Goal: Information Seeking & Learning: Learn about a topic

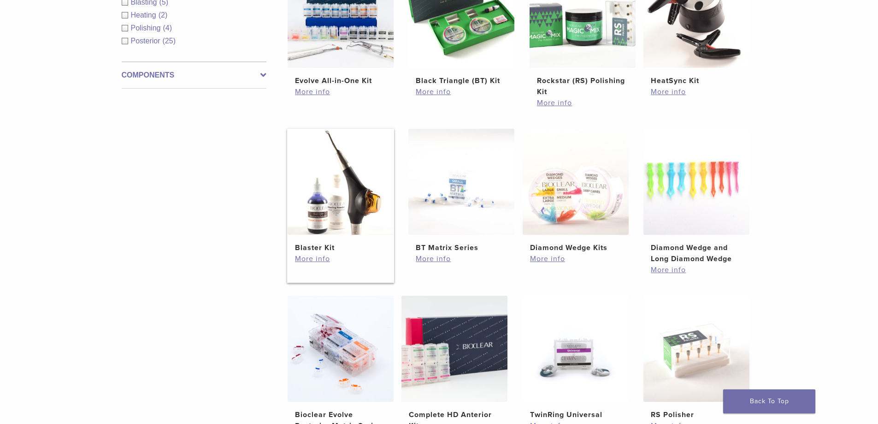
scroll to position [507, 0]
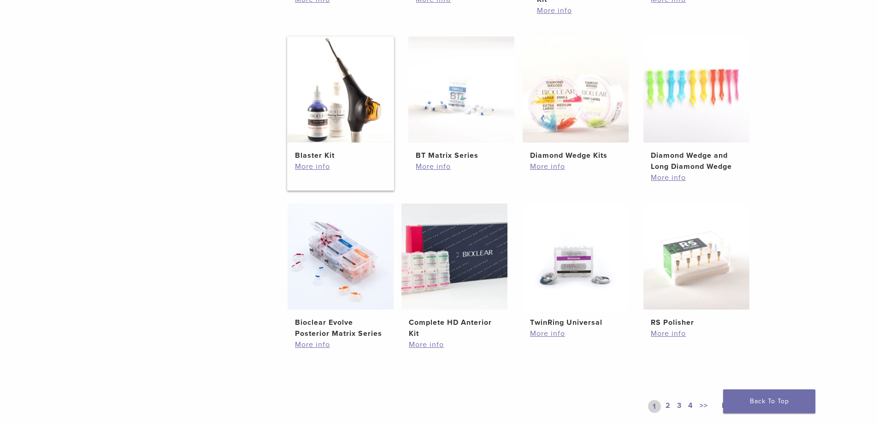
click at [338, 127] on img at bounding box center [341, 89] width 106 height 106
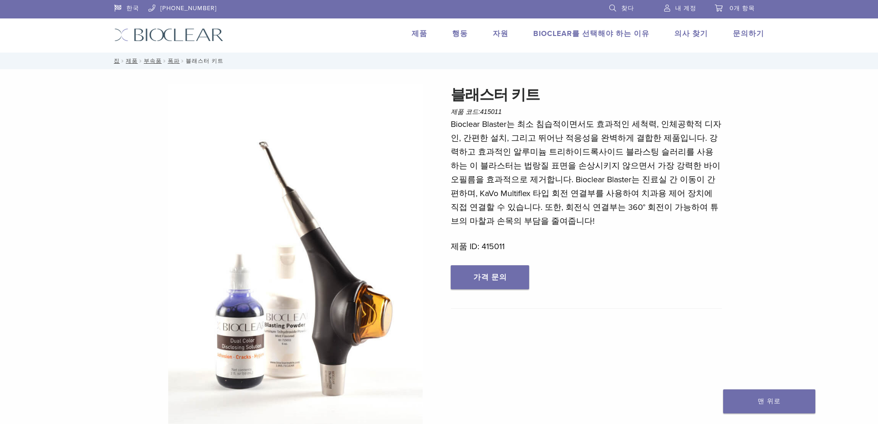
click at [335, 294] on img at bounding box center [295, 263] width 254 height 359
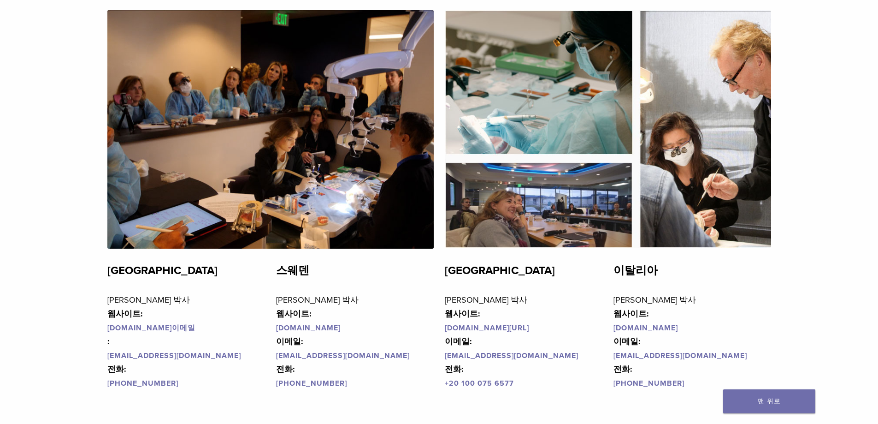
scroll to position [1797, 0]
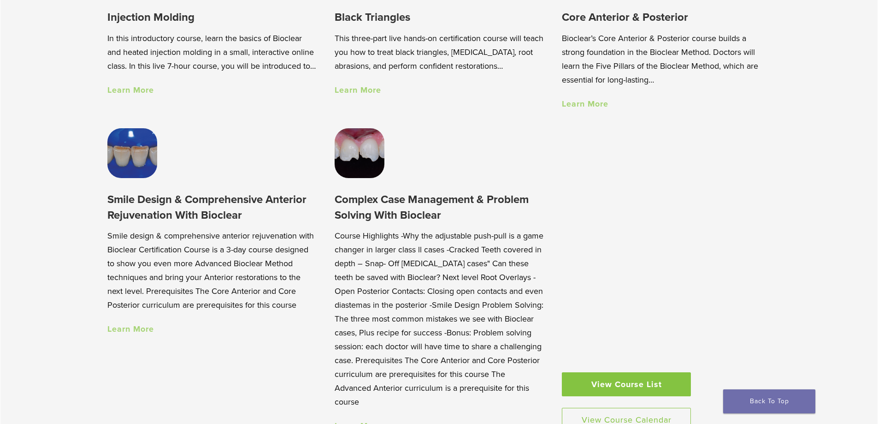
scroll to position [968, 0]
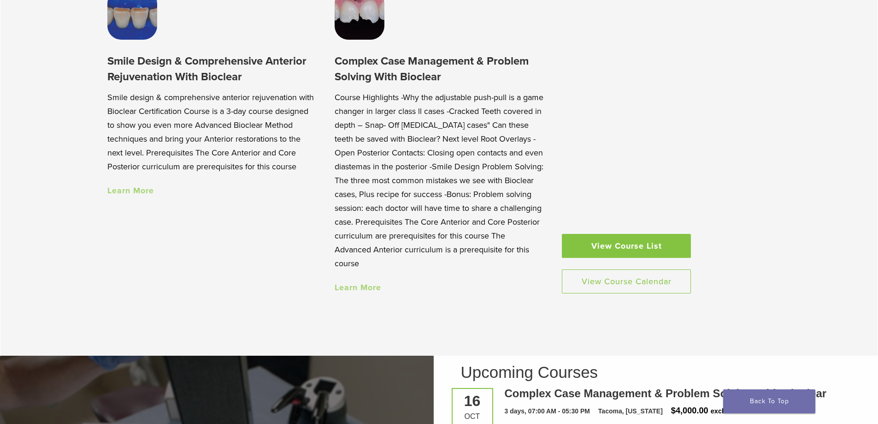
click at [377, 27] on img at bounding box center [360, 15] width 50 height 50
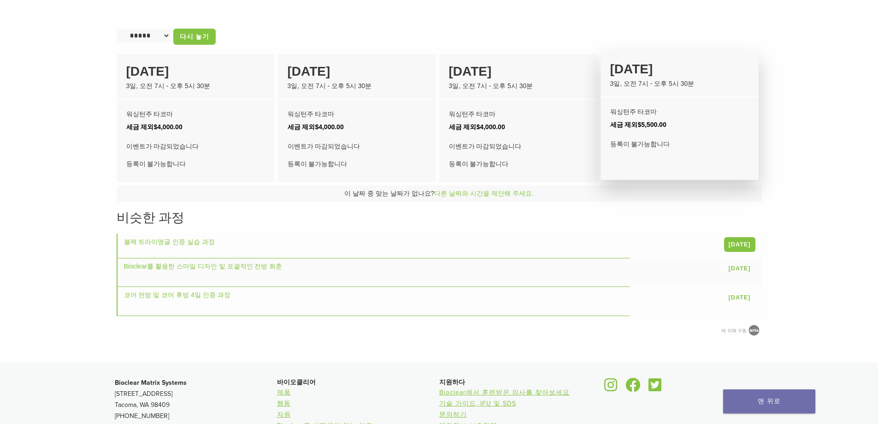
scroll to position [574, 0]
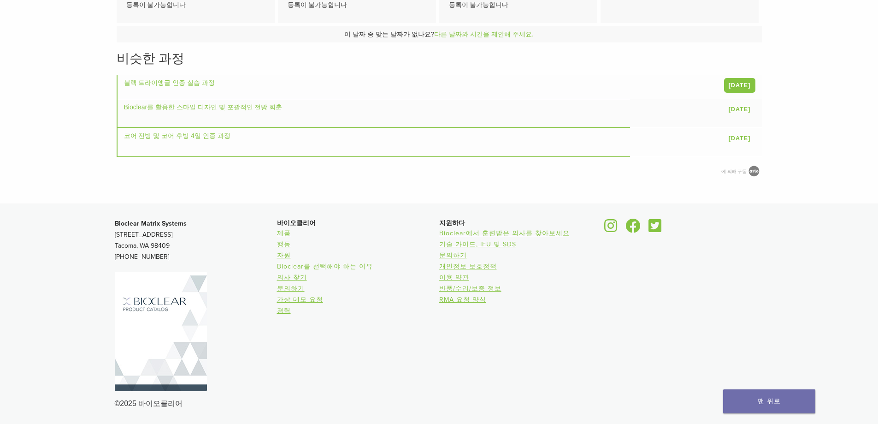
click at [311, 263] on font "Bioclear를 선택해야 하는 이유" at bounding box center [325, 266] width 96 height 8
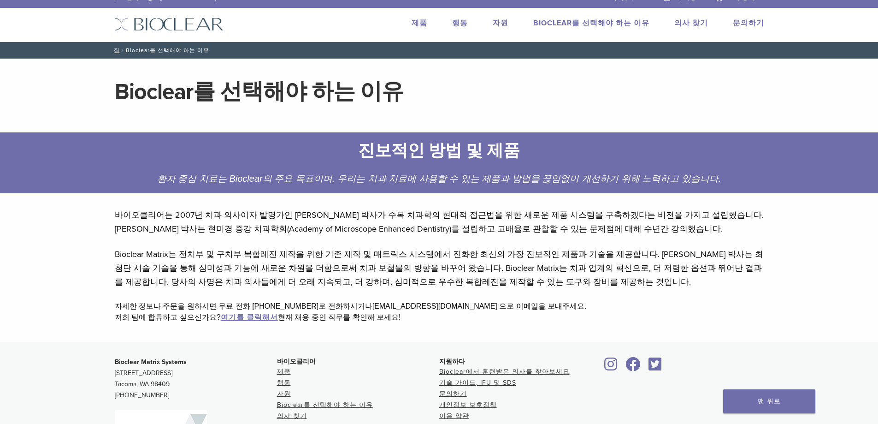
scroll to position [57, 0]
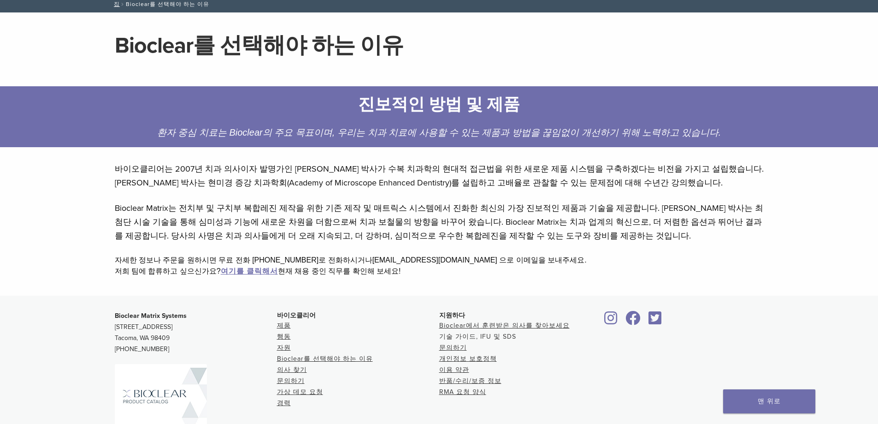
click at [483, 337] on font "기술 가이드, IFU 및 SDS" at bounding box center [477, 336] width 77 height 8
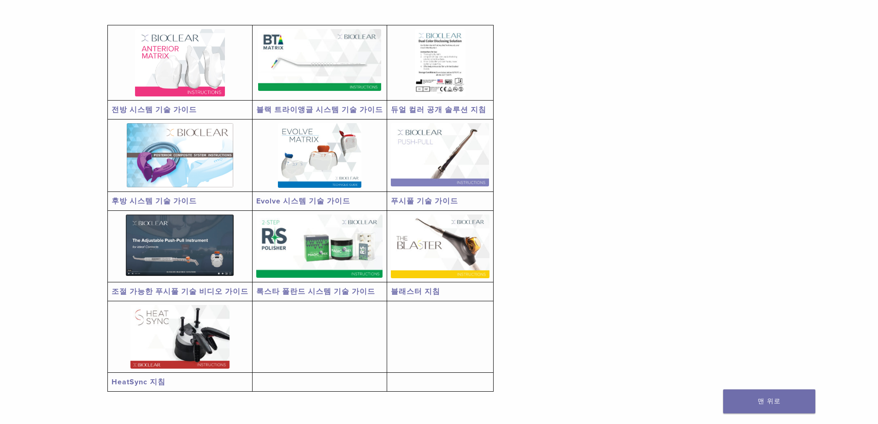
scroll to position [230, 0]
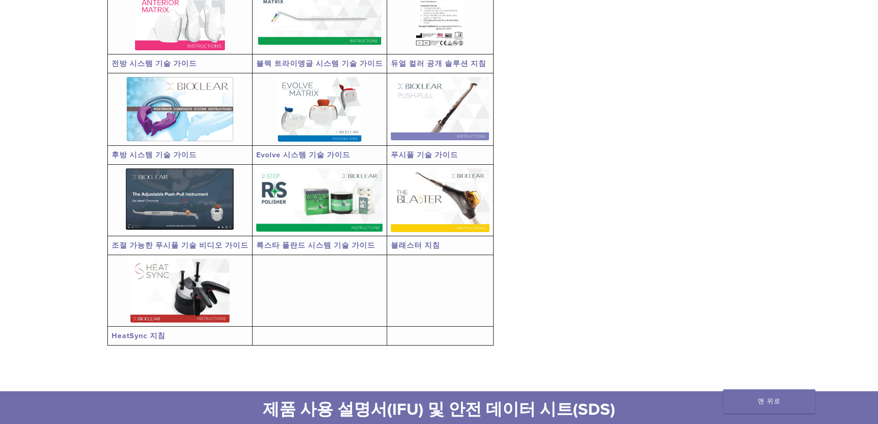
click at [420, 198] on img at bounding box center [440, 200] width 99 height 64
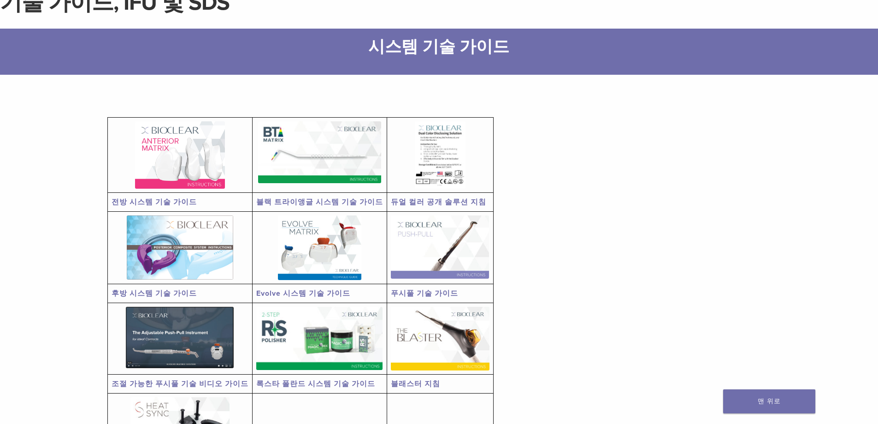
scroll to position [0, 0]
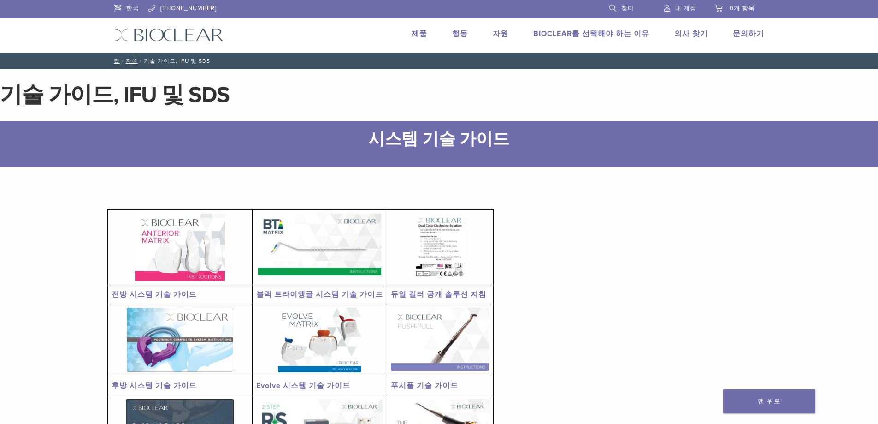
click at [418, 33] on font "제품" at bounding box center [420, 33] width 16 height 9
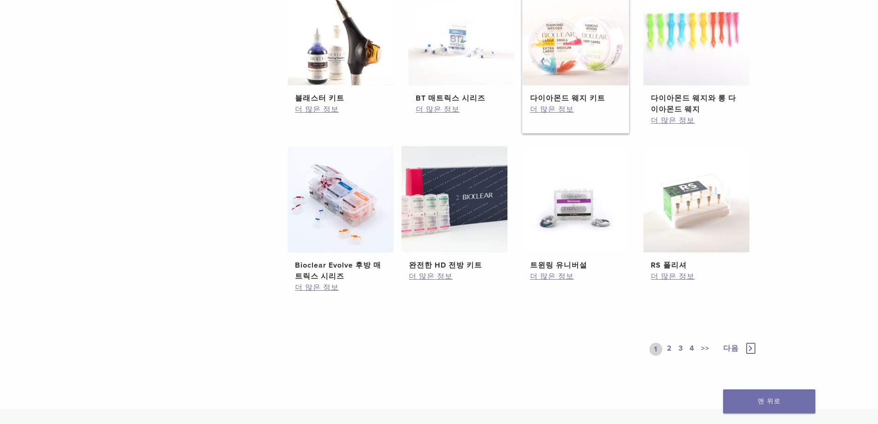
scroll to position [599, 0]
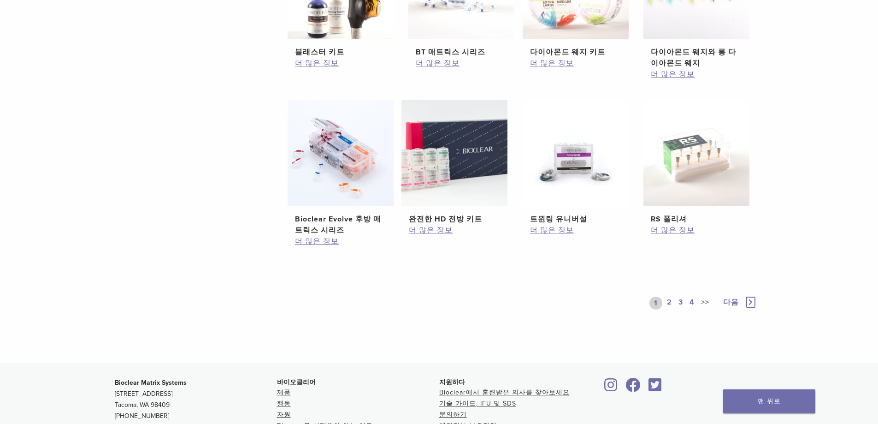
click at [668, 301] on font "2" at bounding box center [669, 301] width 5 height 9
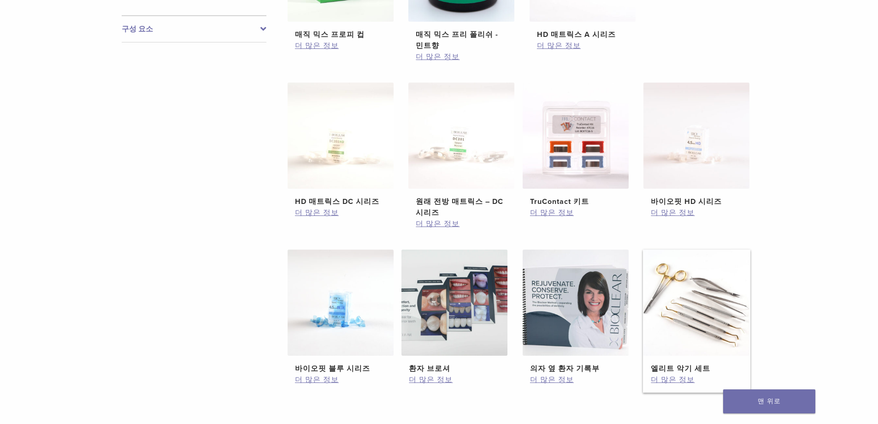
scroll to position [645, 0]
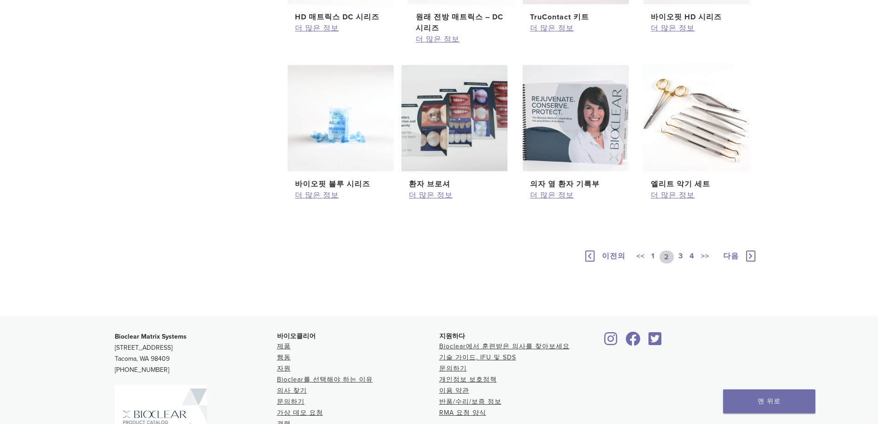
click at [680, 253] on font "3" at bounding box center [680, 255] width 5 height 9
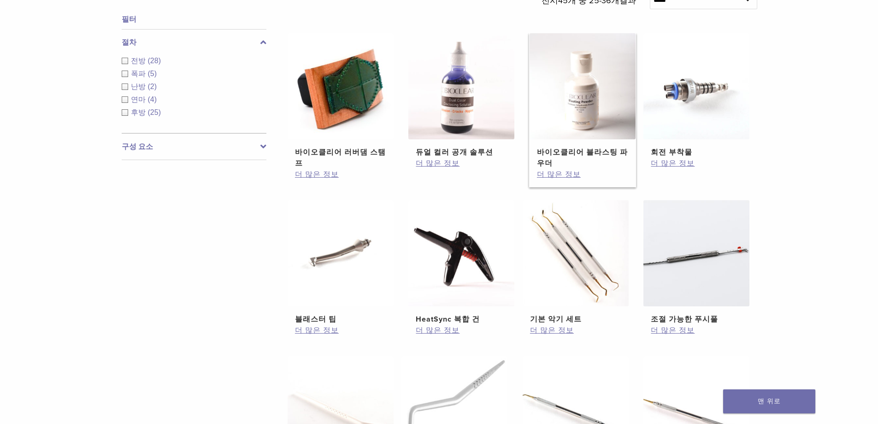
scroll to position [297, 0]
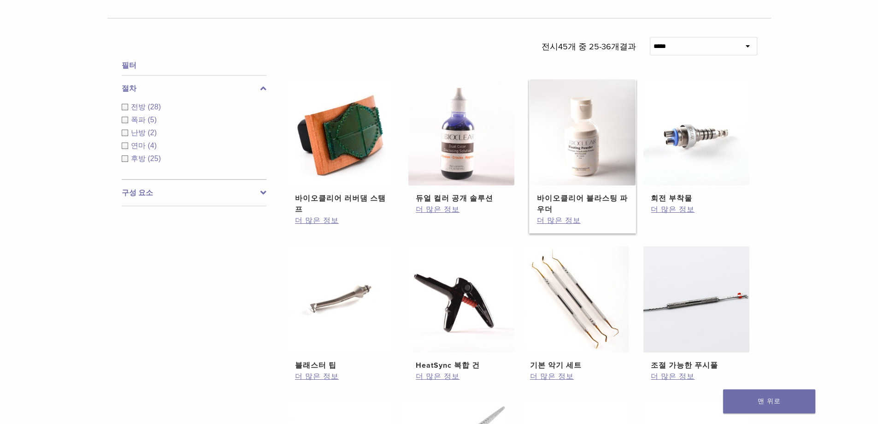
click at [619, 159] on img at bounding box center [582, 132] width 106 height 106
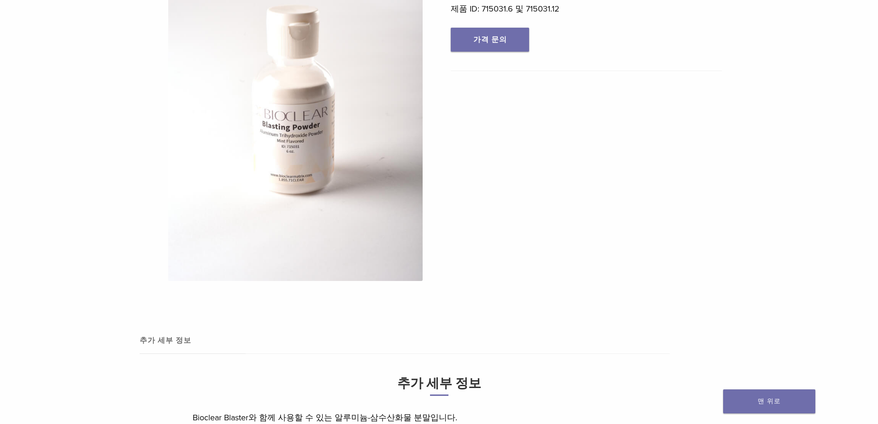
scroll to position [277, 0]
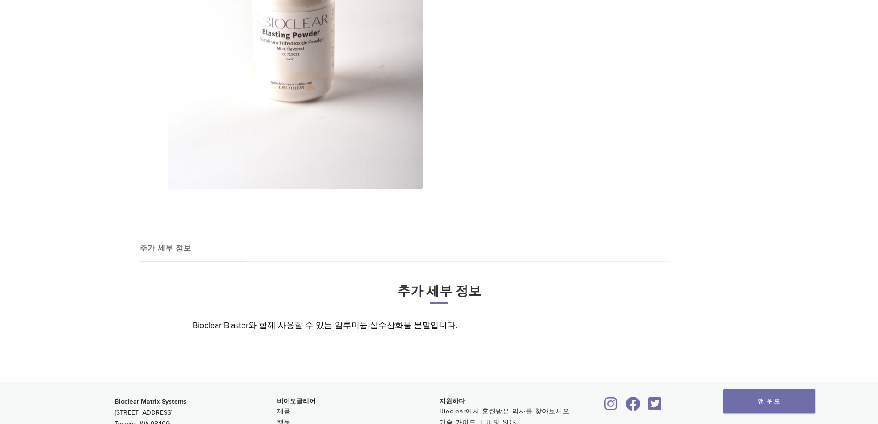
click at [181, 250] on font "추가 세부 정보" at bounding box center [166, 247] width 52 height 9
click at [181, 247] on font "추가 세부 정보" at bounding box center [166, 247] width 52 height 9
click at [160, 247] on font "추가 세부 정보" at bounding box center [166, 247] width 52 height 9
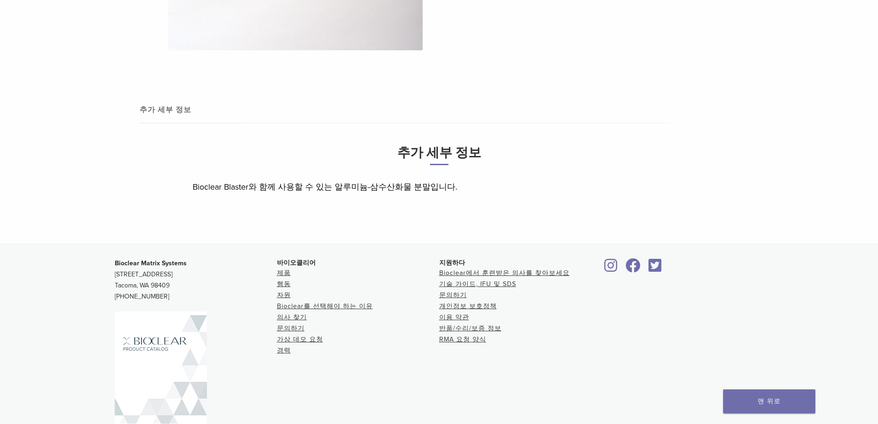
scroll to position [454, 0]
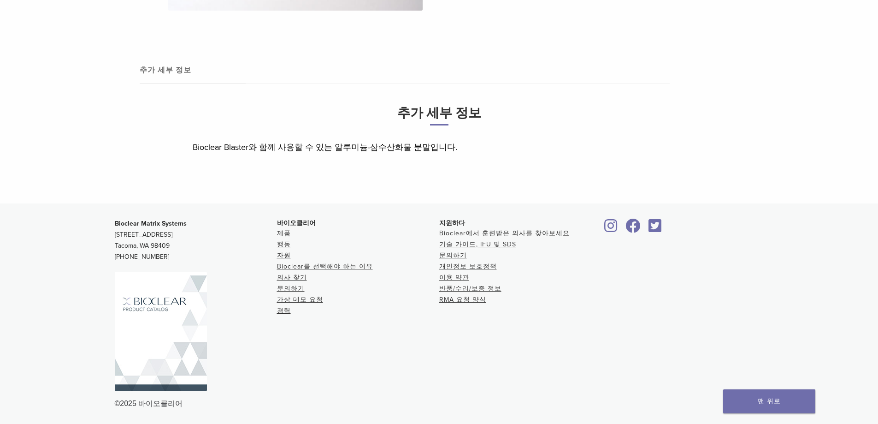
click at [498, 229] on font "Bioclear에서 훈련받은 의사를 찾아보세요" at bounding box center [504, 233] width 130 height 8
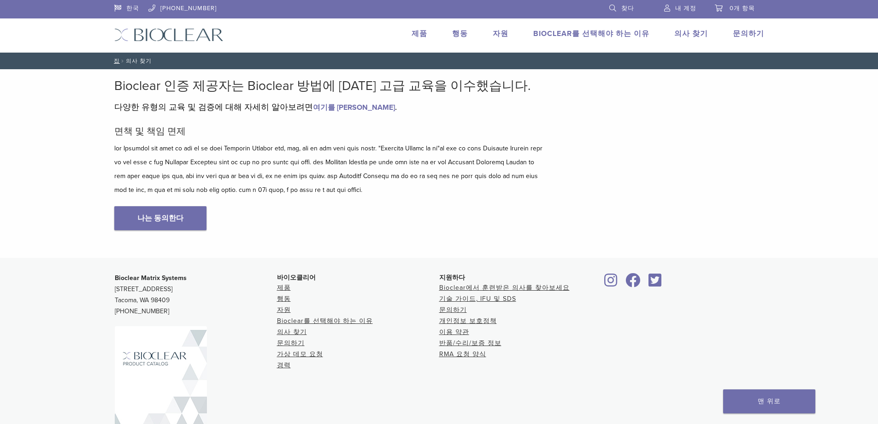
scroll to position [46, 0]
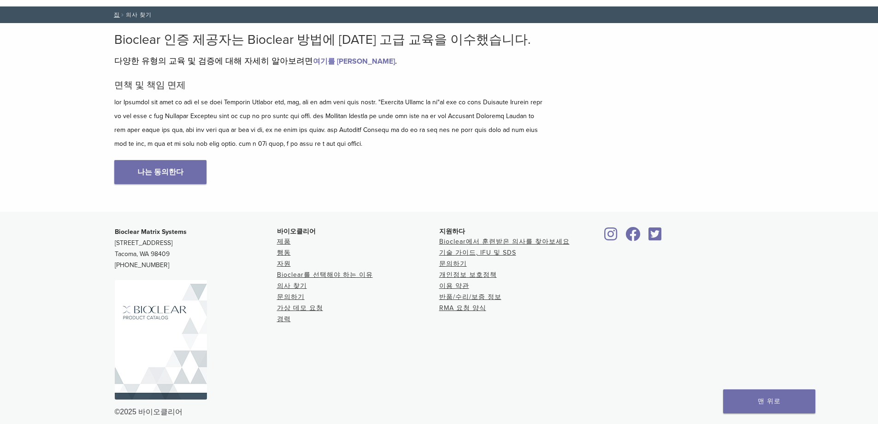
scroll to position [82, 0]
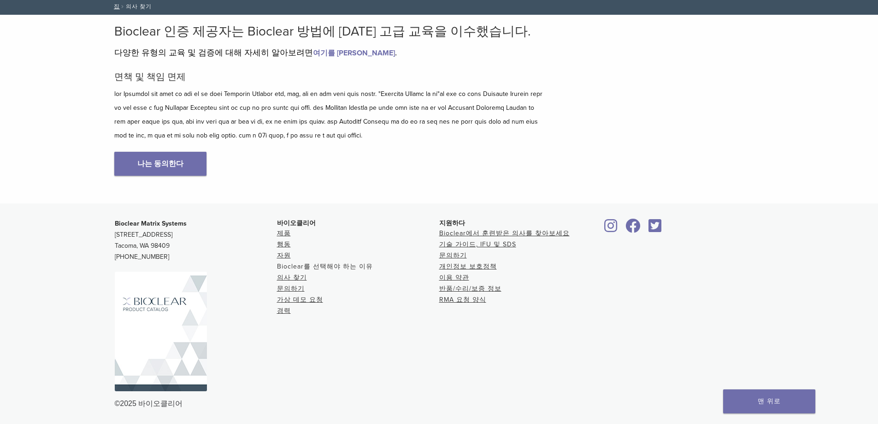
click at [321, 267] on font "Bioclear를 선택해야 하는 이유" at bounding box center [325, 266] width 96 height 8
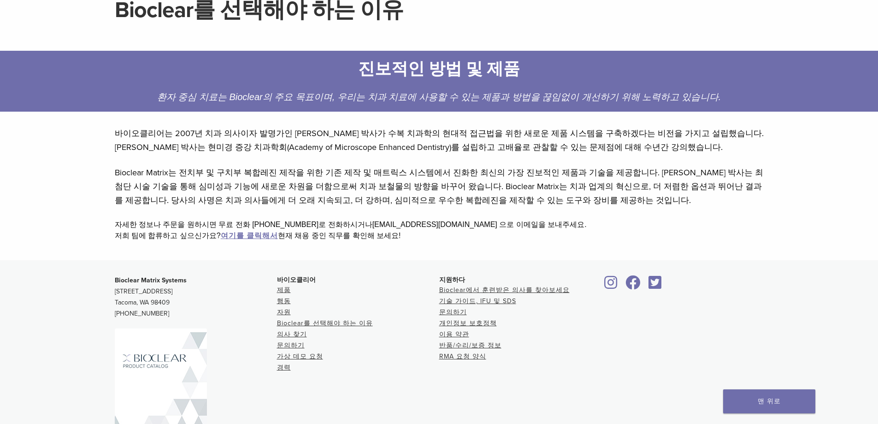
scroll to position [149, 0]
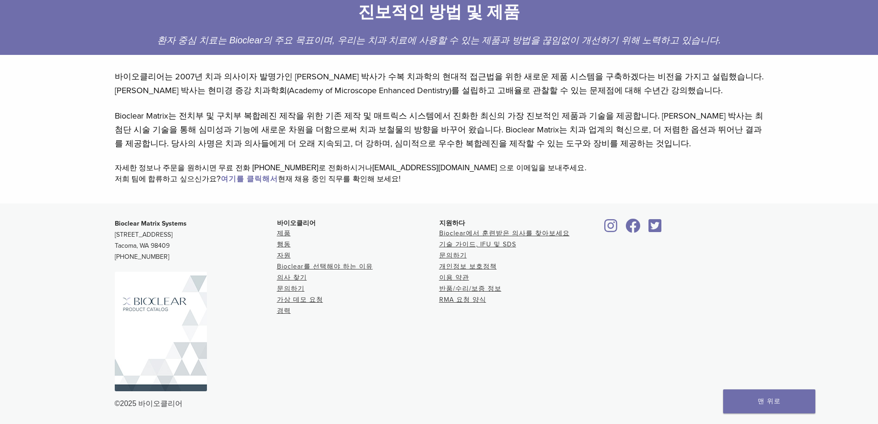
click at [249, 179] on font "여기를 클릭해서" at bounding box center [249, 178] width 57 height 9
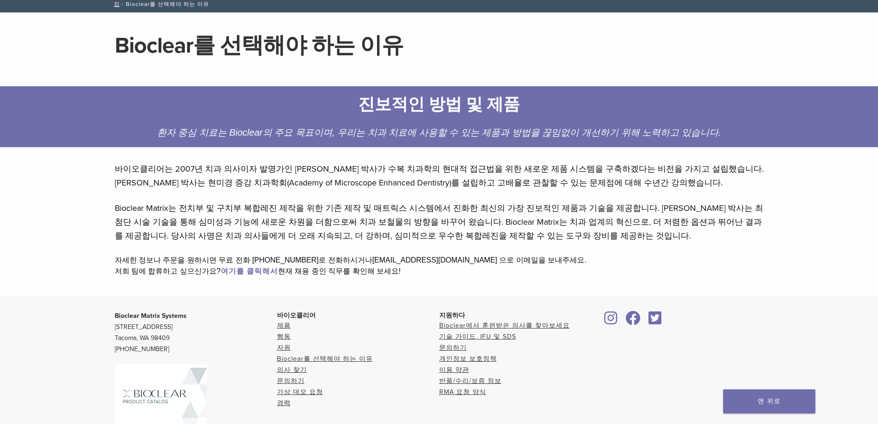
scroll to position [0, 0]
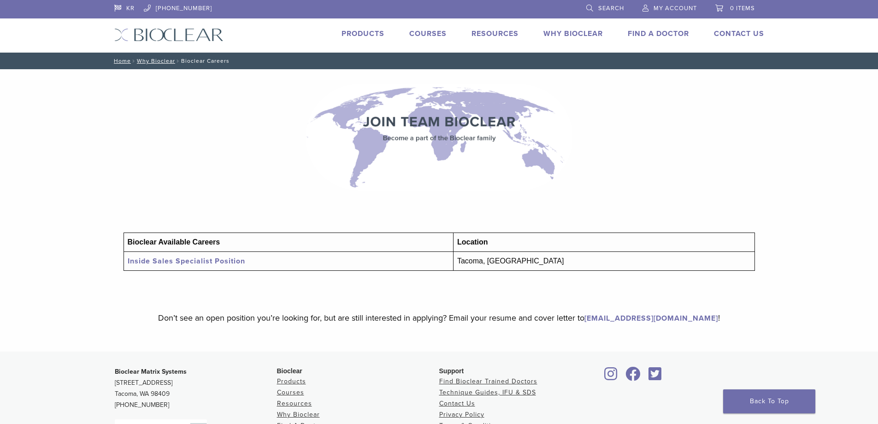
scroll to position [138, 0]
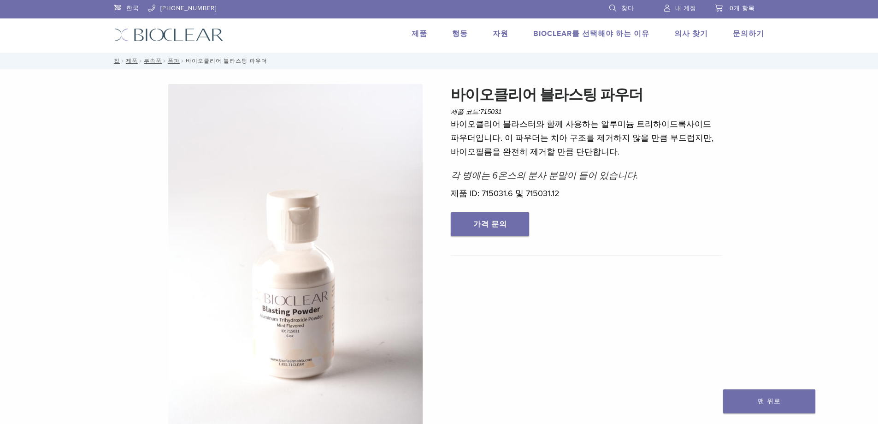
click at [149, 30] on img at bounding box center [168, 34] width 109 height 13
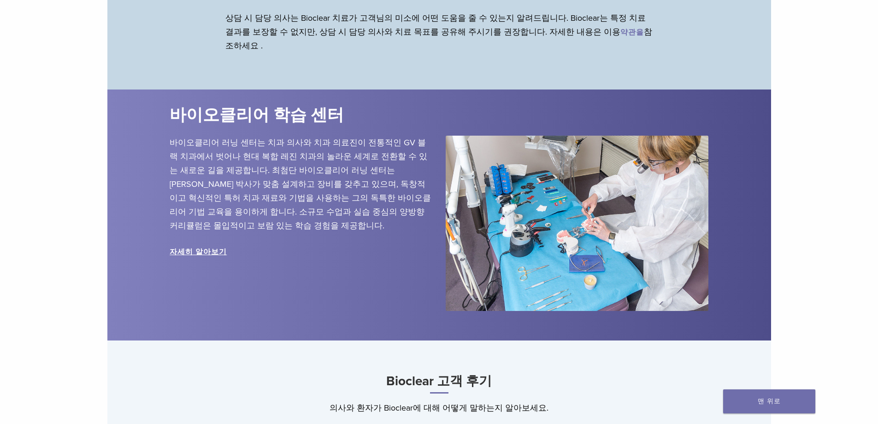
scroll to position [1106, 0]
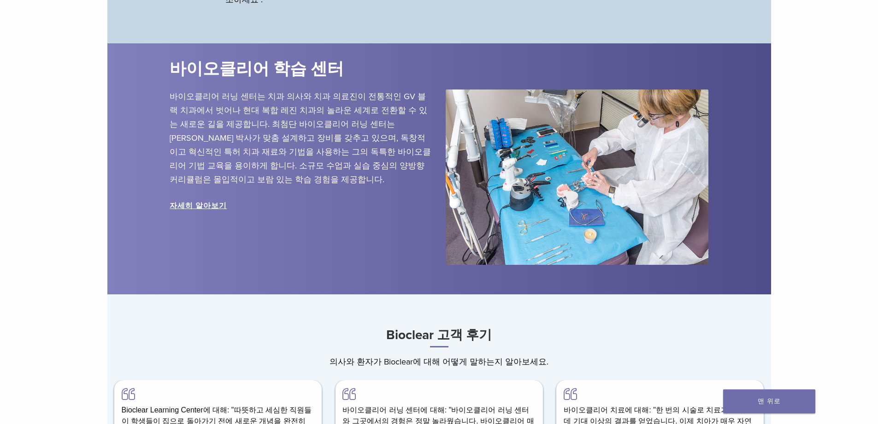
click at [204, 209] on font "자세히 알아보기" at bounding box center [198, 205] width 57 height 9
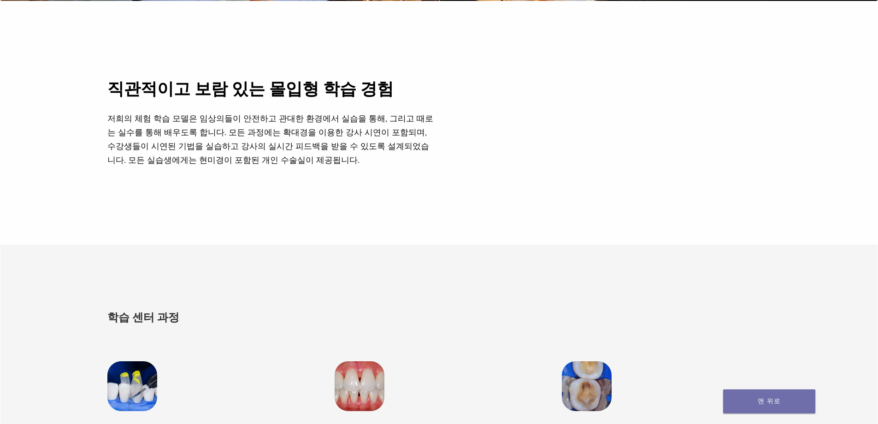
scroll to position [553, 0]
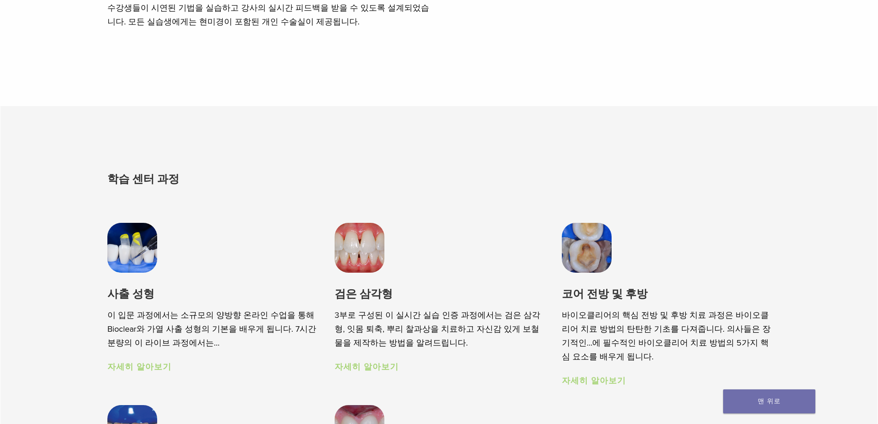
click at [151, 368] on font "자세히 알아보기" at bounding box center [139, 366] width 64 height 10
click at [356, 284] on div "검은 삼각형 3부로 구성된 이 실시간 실습 인증 과정에서는 검은 삼각형, 잇몸 퇴축, 뿌리 찰과상을 치료하고 자신감 있게 보철물을 제작하는 방…" at bounding box center [439, 298] width 209 height 150
click at [353, 267] on img at bounding box center [360, 248] width 50 height 50
click at [592, 265] on img at bounding box center [587, 248] width 50 height 50
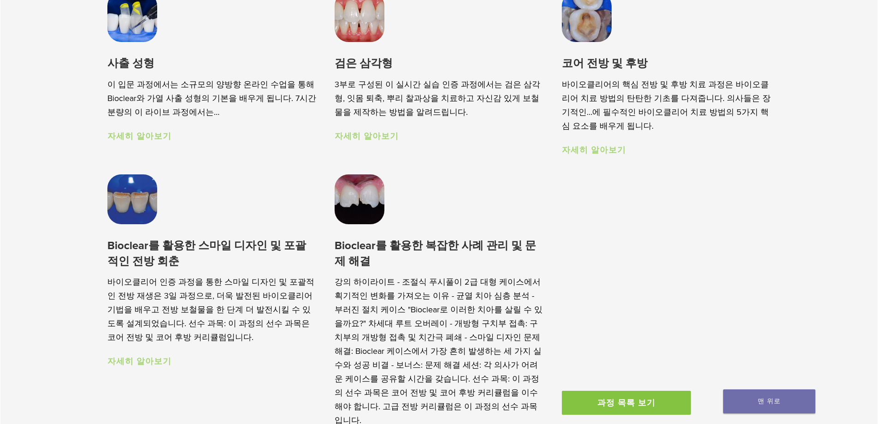
scroll to position [830, 0]
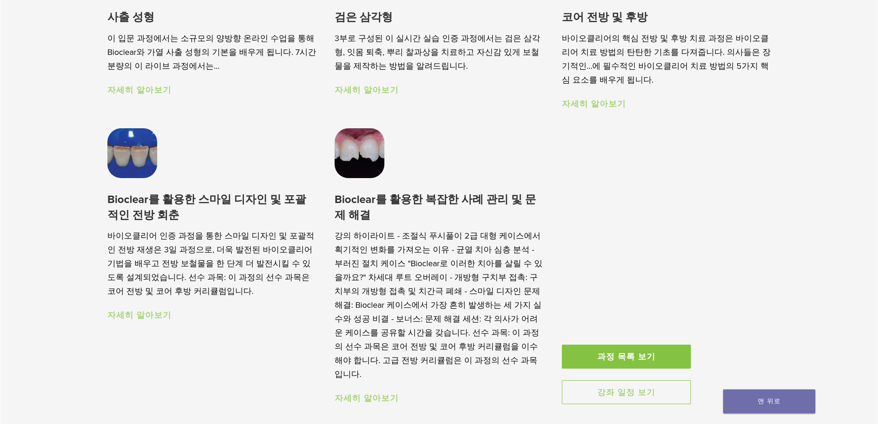
click at [381, 403] on font "자세히 알아보기" at bounding box center [367, 398] width 64 height 10
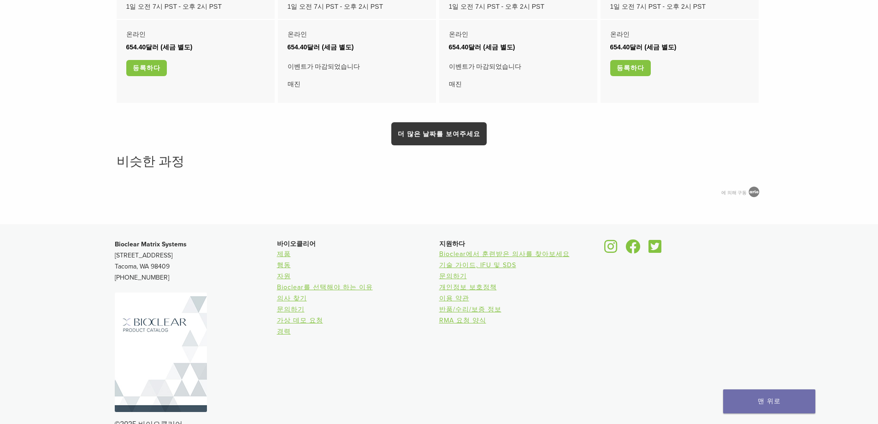
scroll to position [599, 0]
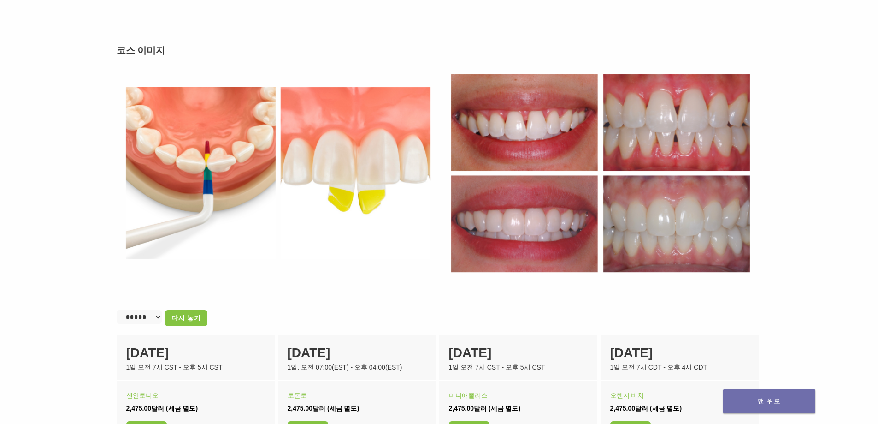
scroll to position [186, 0]
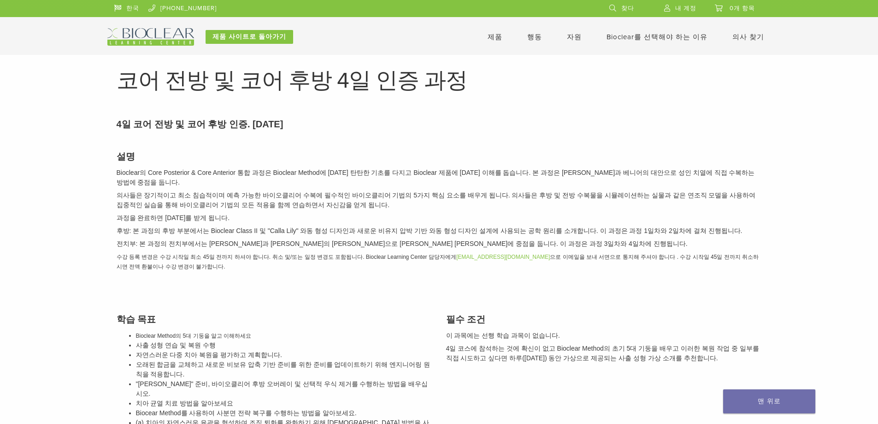
scroll to position [92, 0]
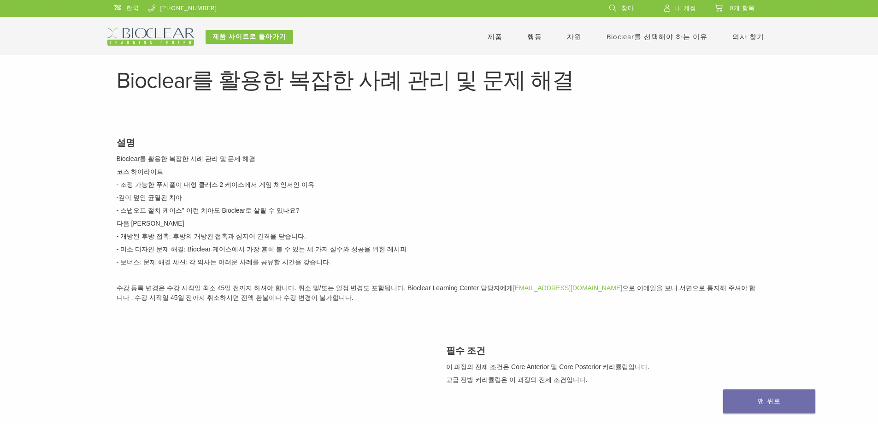
click at [652, 35] on font "Bioclear를 선택해야 하는 이유" at bounding box center [656, 37] width 101 height 8
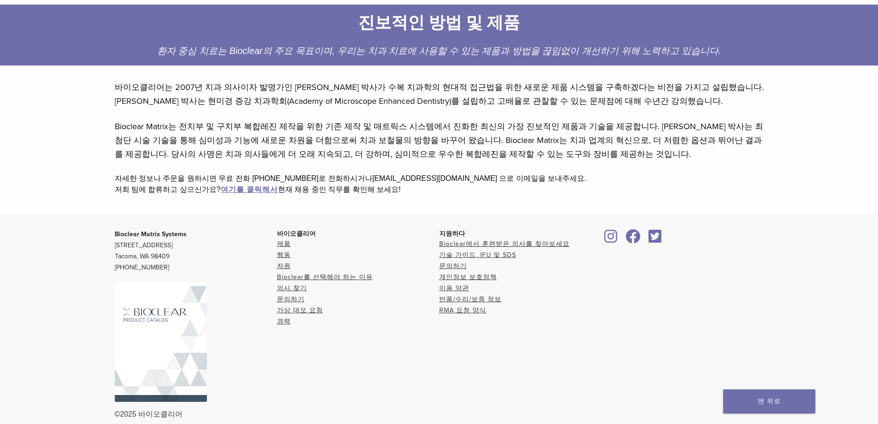
scroll to position [149, 0]
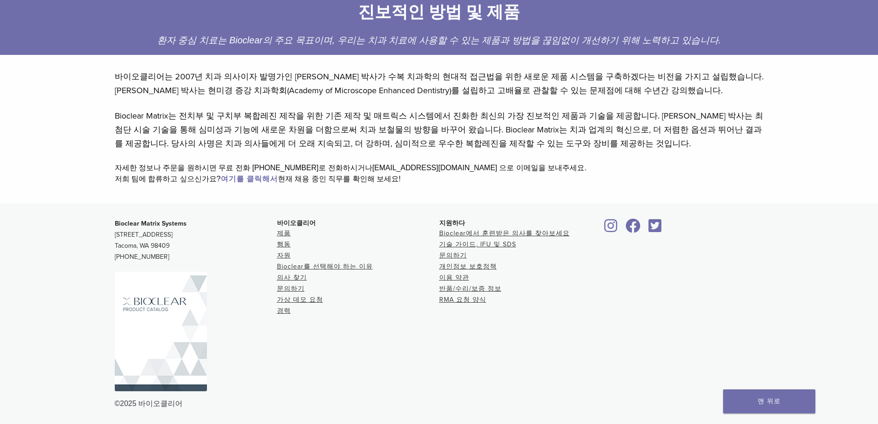
click at [269, 180] on font "여기를 클릭해서" at bounding box center [249, 178] width 57 height 9
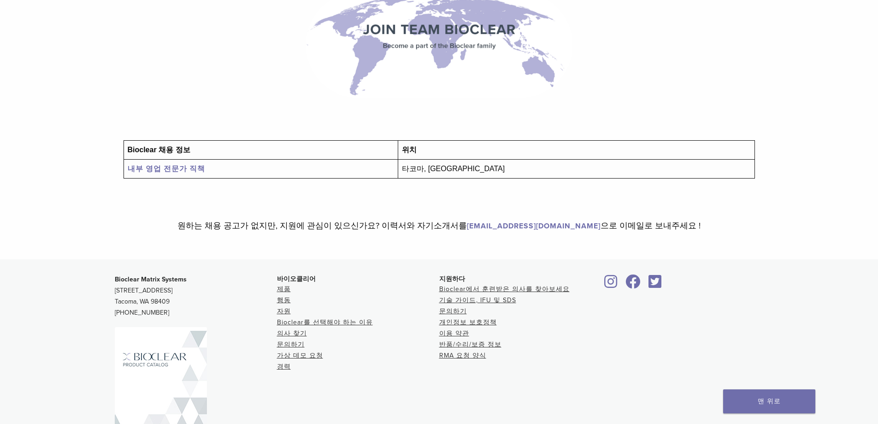
scroll to position [138, 0]
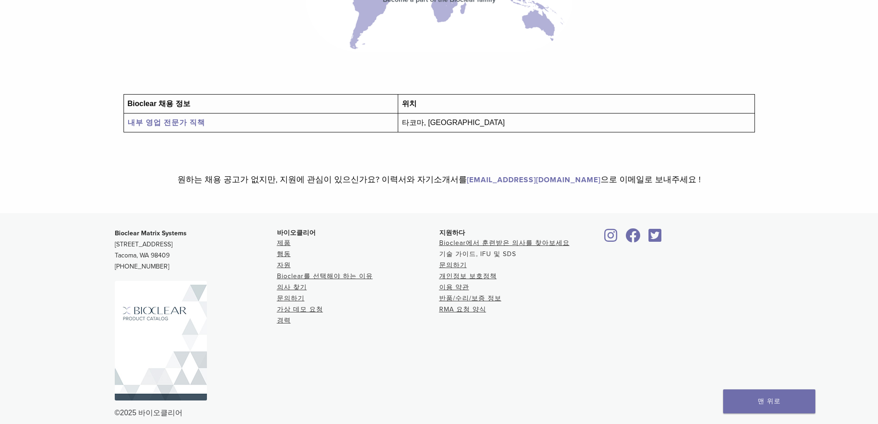
click at [482, 253] on font "기술 가이드, IFU 및 SDS" at bounding box center [477, 254] width 77 height 8
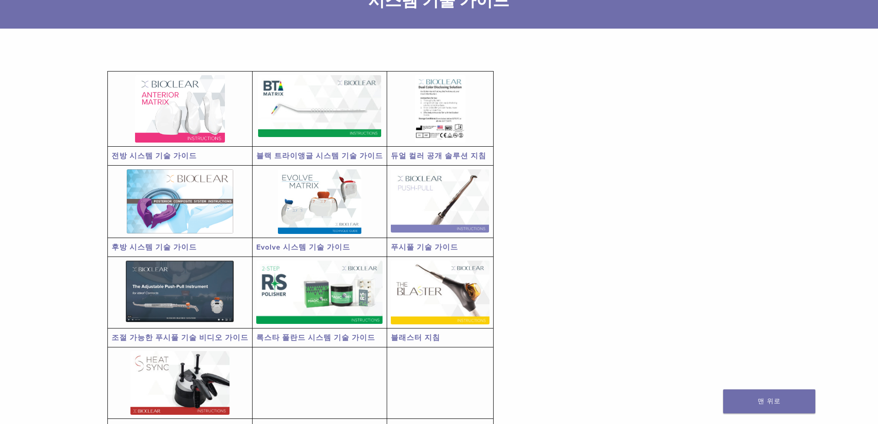
scroll to position [92, 0]
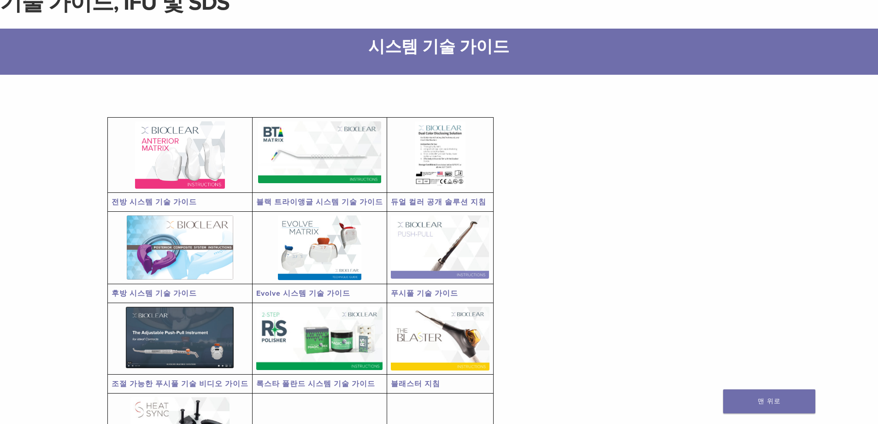
click at [415, 377] on td "블래스터 지침" at bounding box center [440, 383] width 106 height 19
click at [420, 343] on img at bounding box center [440, 338] width 99 height 64
